Goal: Task Accomplishment & Management: Complete application form

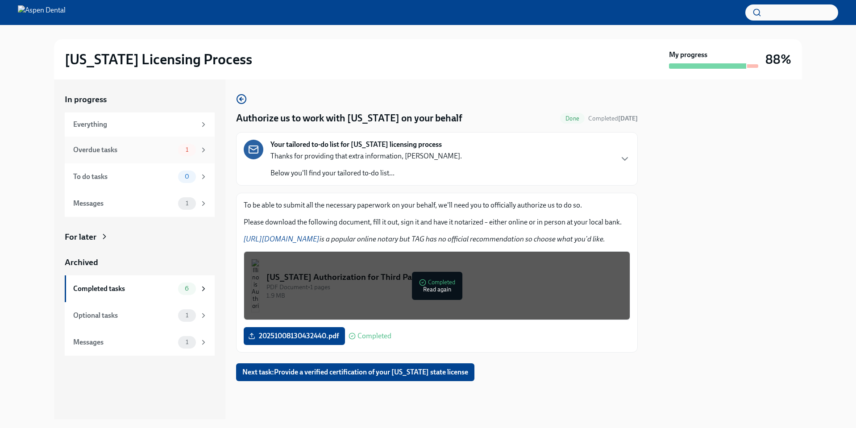
click at [126, 152] on div "Overdue tasks" at bounding box center [123, 150] width 101 height 10
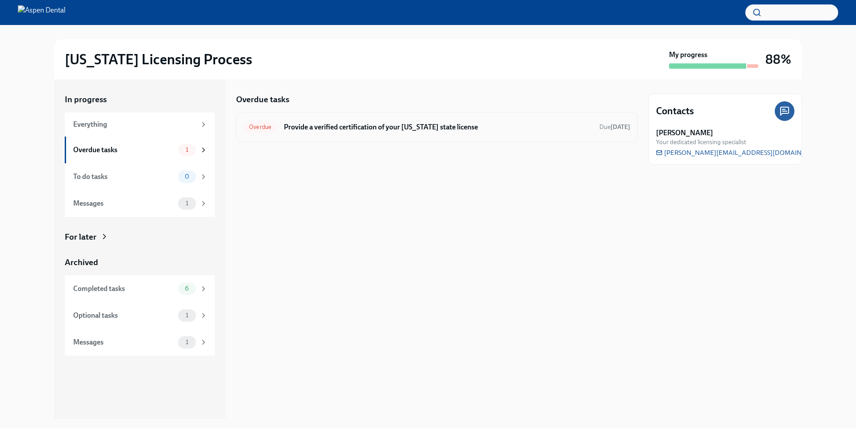
click at [335, 125] on h6 "Provide a verified certification of your [US_STATE] state license" at bounding box center [438, 127] width 308 height 10
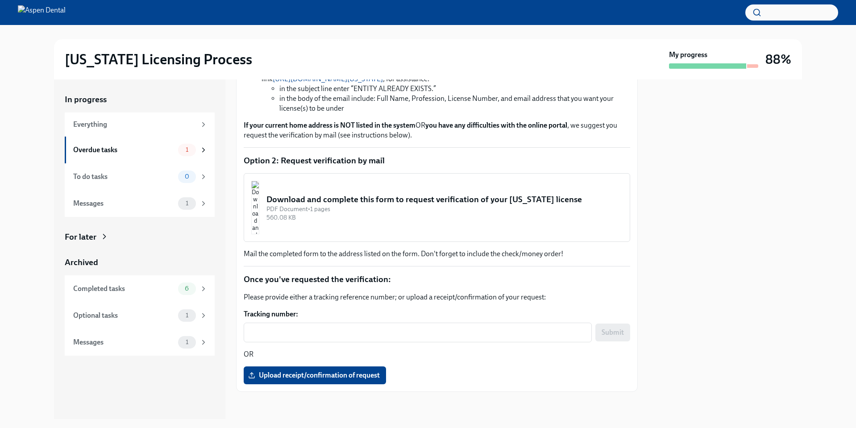
scroll to position [327, 0]
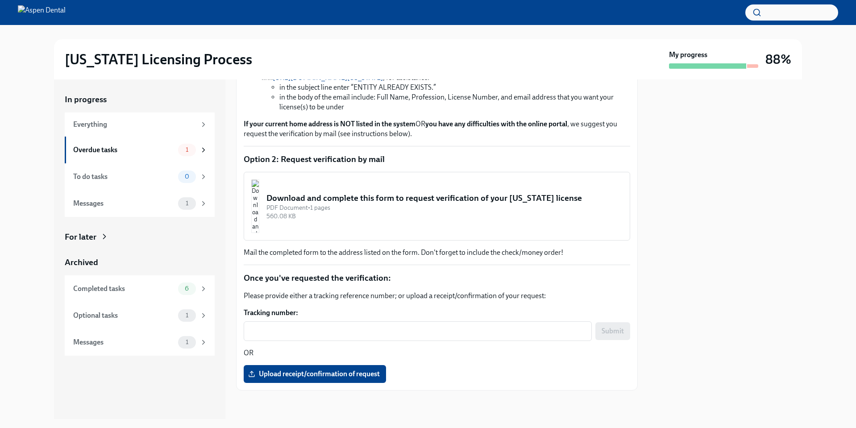
drag, startPoint x: 340, startPoint y: 196, endPoint x: 492, endPoint y: 149, distance: 159.0
click at [492, 149] on div "Please provide a verified certification of your current/original [US_STATE] lic…" at bounding box center [437, 128] width 386 height 510
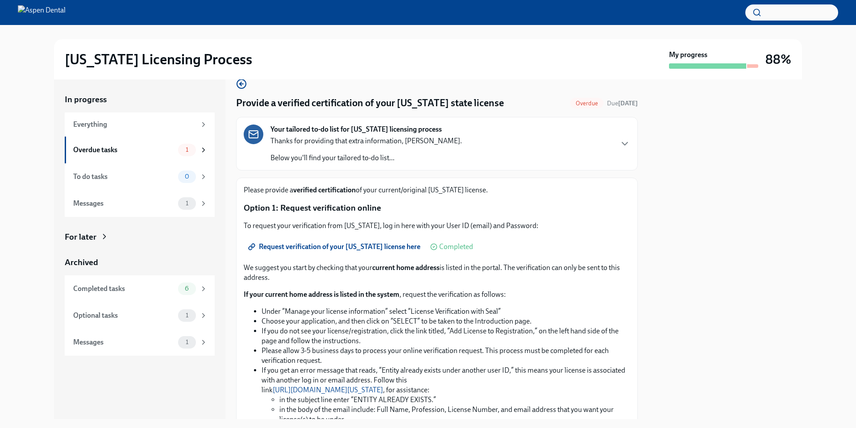
click at [336, 241] on link "Request verification of your [US_STATE] license here" at bounding box center [335, 247] width 183 height 18
click at [284, 311] on li "Under “Manage your license information” select “License Verification with Seal”" at bounding box center [445, 311] width 368 height 10
drag, startPoint x: 284, startPoint y: 311, endPoint x: 359, endPoint y: 301, distance: 75.2
click at [359, 301] on div "We suggest you start by checking that your current home address is listed in th…" at bounding box center [437, 357] width 386 height 188
copy li "Manage your license information"
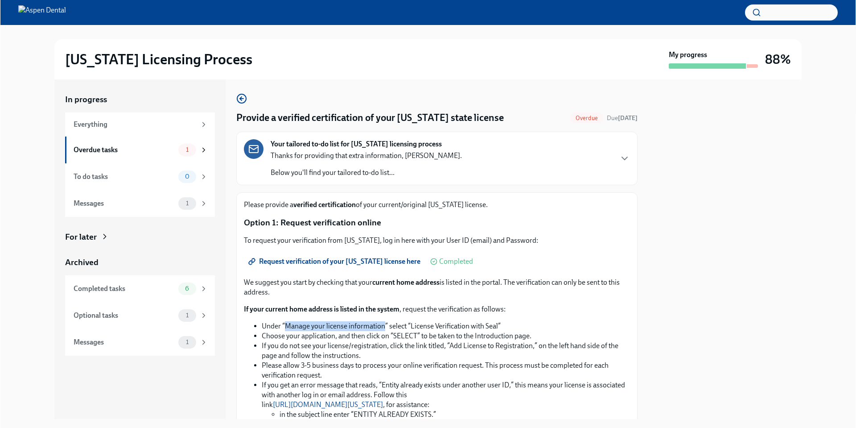
scroll to position [0, 0]
click at [166, 149] on div "Overdue tasks" at bounding box center [124, 150] width 101 height 10
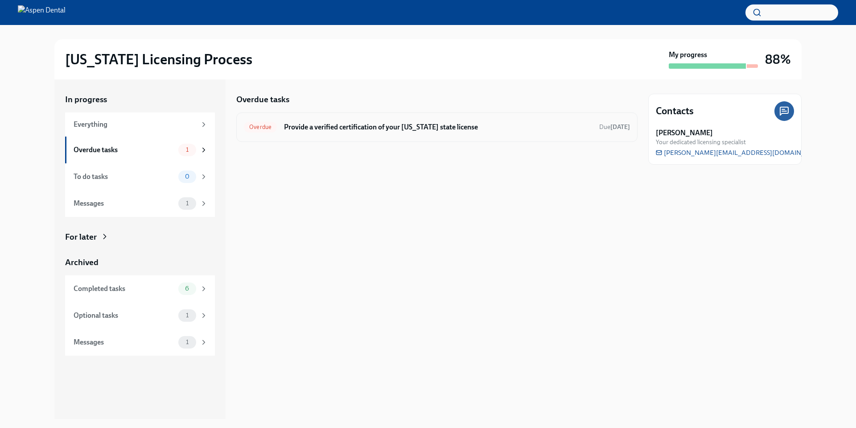
click at [308, 136] on div "Overdue Provide a verified certification of your [US_STATE] state license Due […" at bounding box center [436, 126] width 401 height 29
click at [327, 132] on div "Overdue Provide a verified certification of your [US_STATE] state license Due […" at bounding box center [437, 127] width 386 height 14
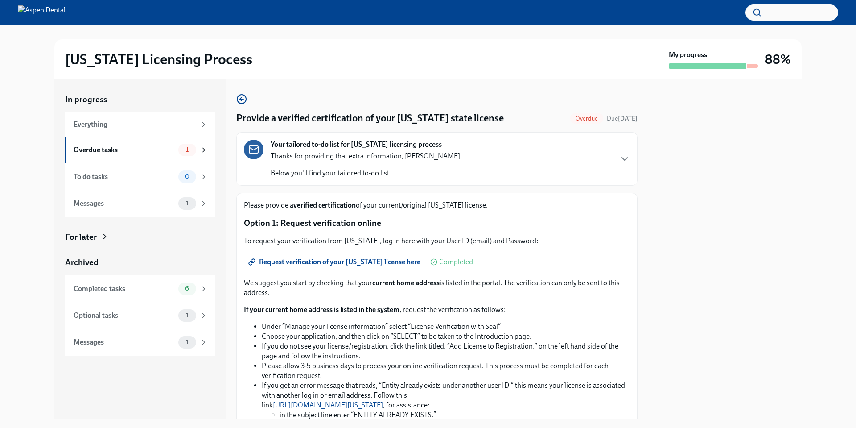
scroll to position [327, 0]
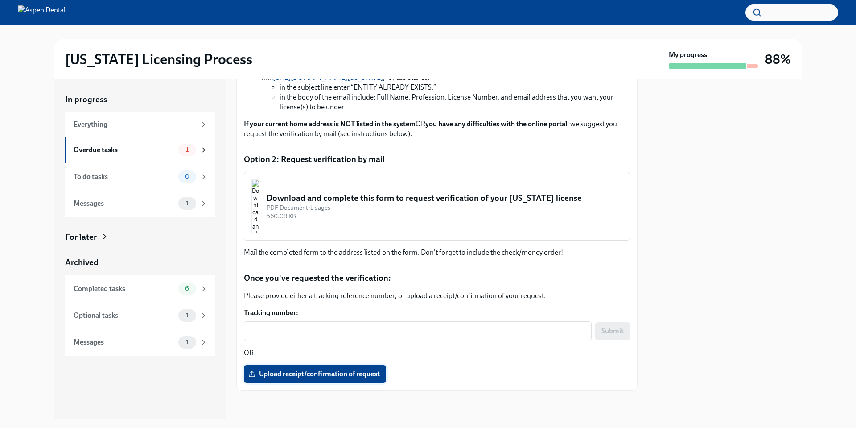
click at [299, 371] on span "Upload receipt/confirmation of request" at bounding box center [315, 373] width 130 height 9
click at [0, 0] on input "Upload receipt/confirmation of request" at bounding box center [0, 0] width 0 height 0
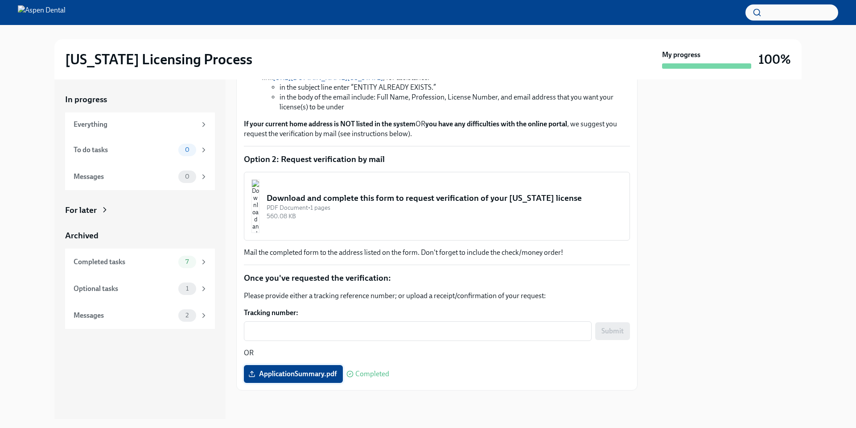
click at [323, 371] on span "ApplicationSummary.pdf" at bounding box center [293, 373] width 87 height 9
click at [0, 0] on input "ApplicationSummary.pdf" at bounding box center [0, 0] width 0 height 0
click at [381, 340] on div "x ​" at bounding box center [418, 331] width 348 height 20
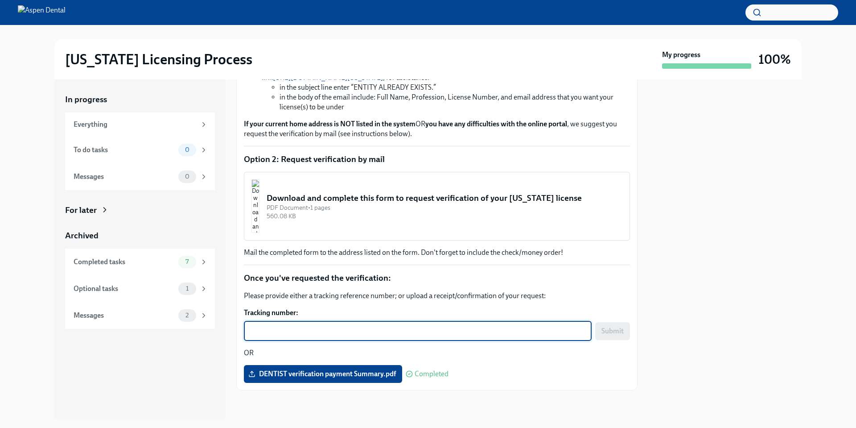
paste textarea "504MI1232518ID"
type textarea "504MI1232518ID"
click at [602, 331] on span "Submit" at bounding box center [613, 331] width 22 height 9
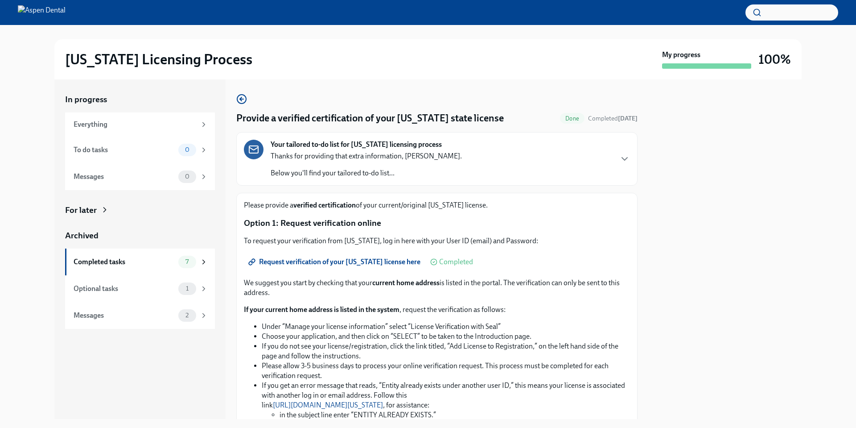
click at [70, 20] on div at bounding box center [428, 12] width 856 height 25
click at [70, 22] on div at bounding box center [428, 12] width 856 height 25
click at [66, 16] on img at bounding box center [42, 12] width 48 height 14
